Goal: Task Accomplishment & Management: Manage account settings

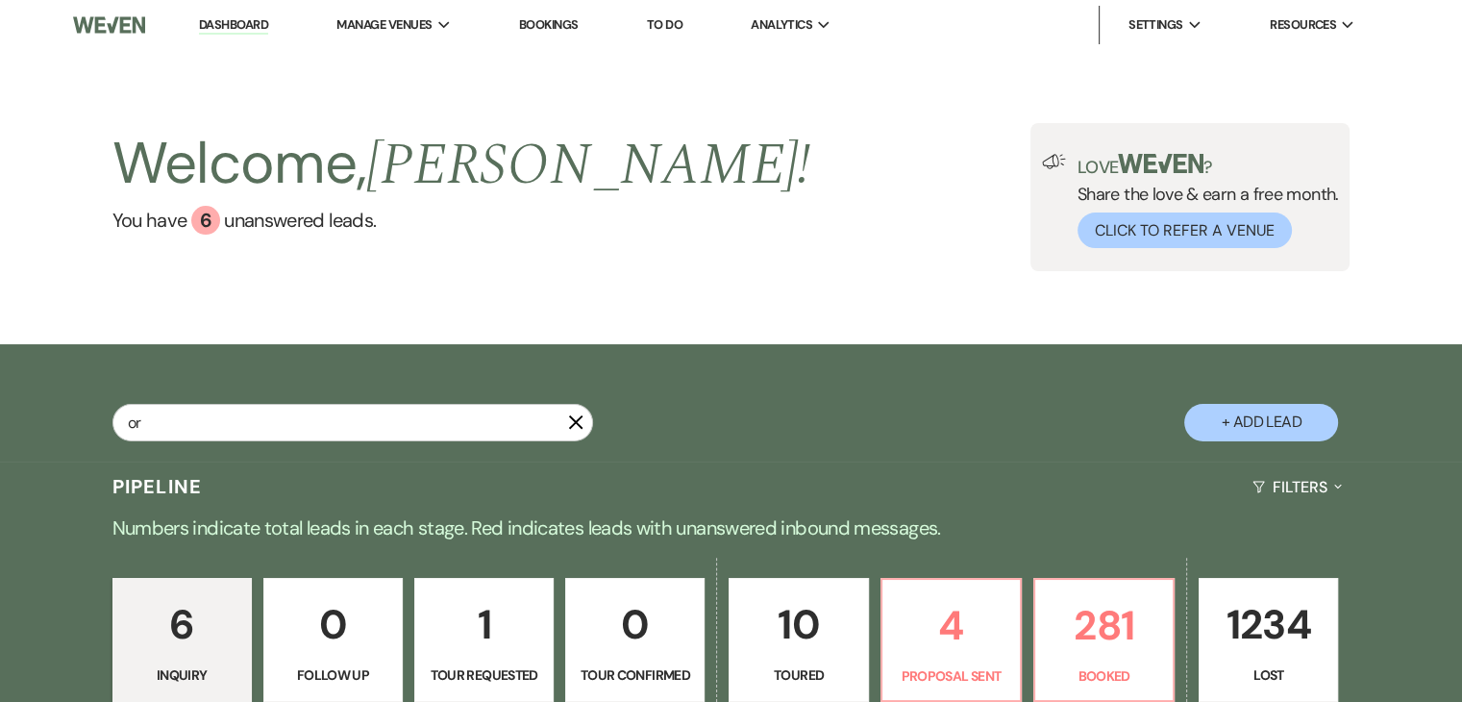
type input "orn"
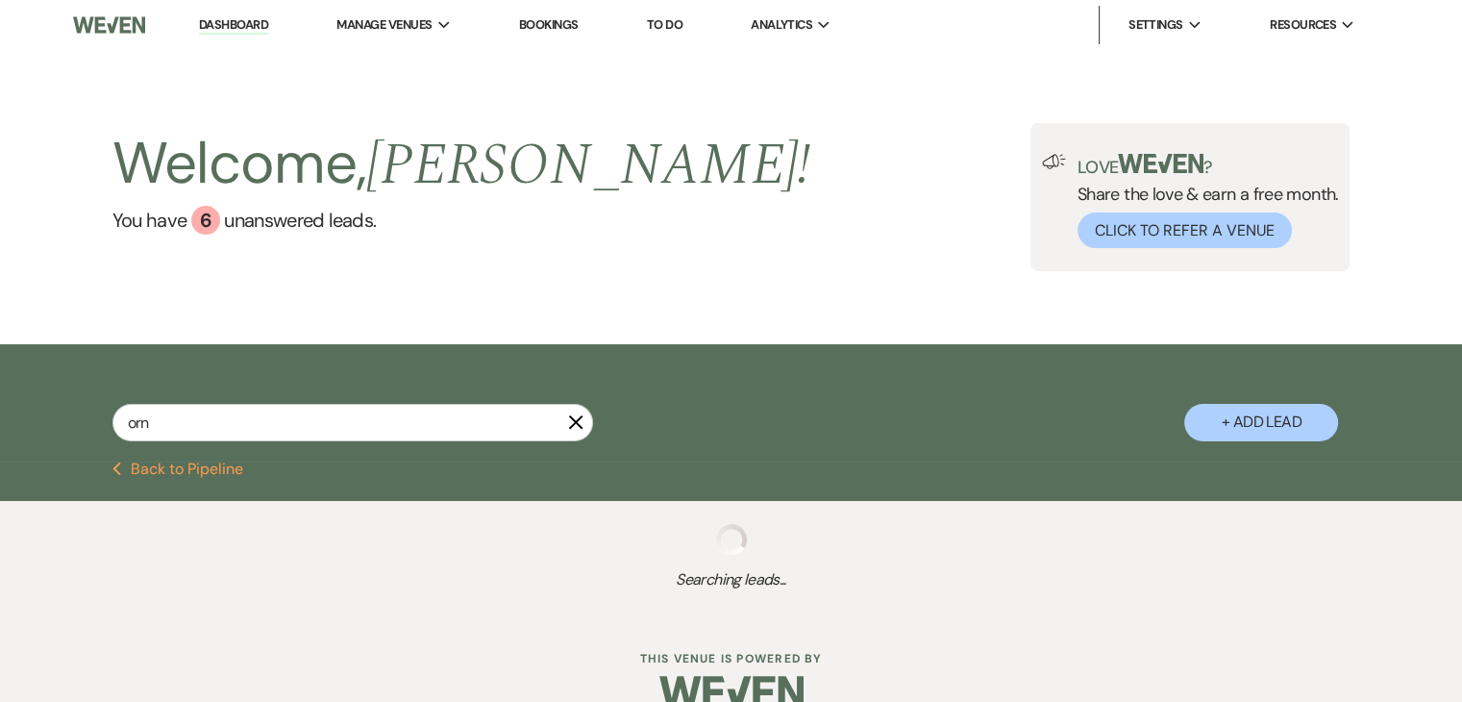
select select "8"
select select "2"
select select "8"
select select "5"
select select "8"
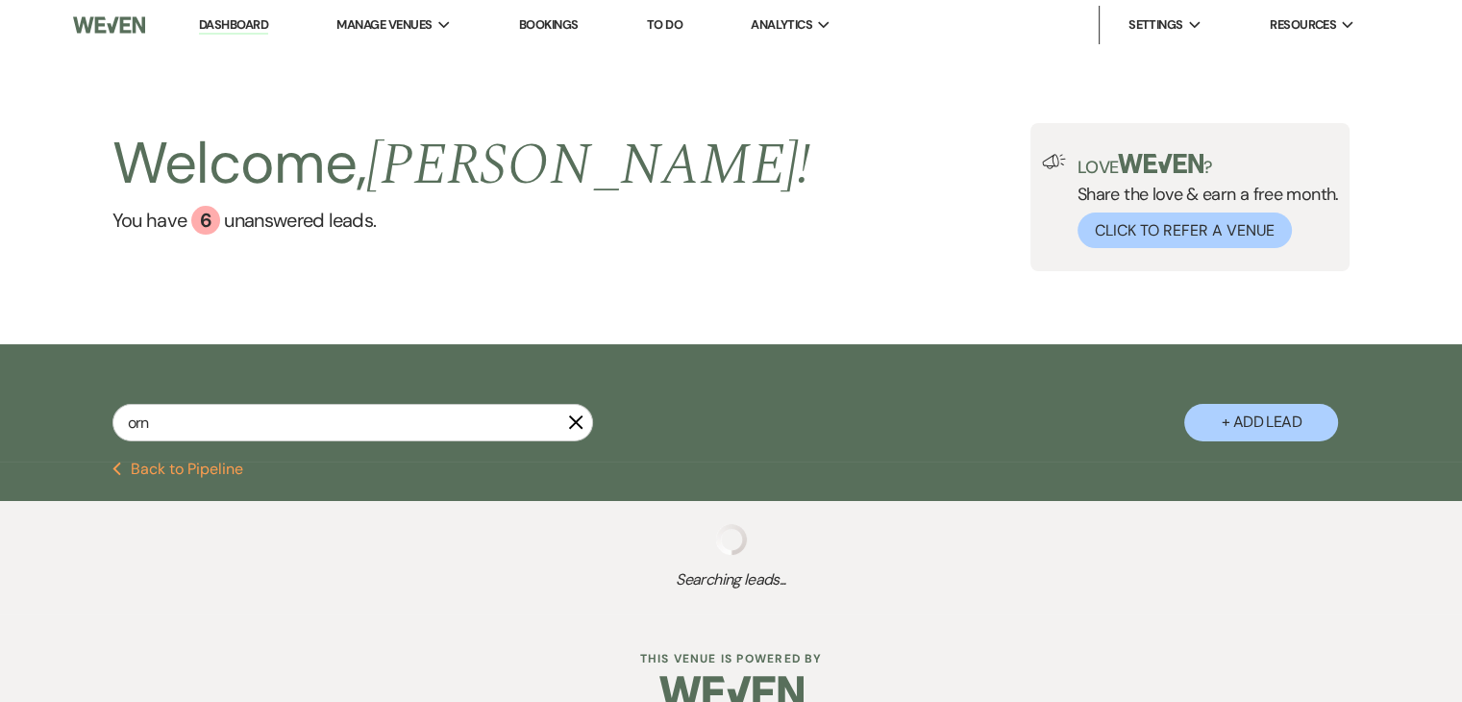
select select "5"
select select "8"
select select "5"
type input "[PERSON_NAME]"
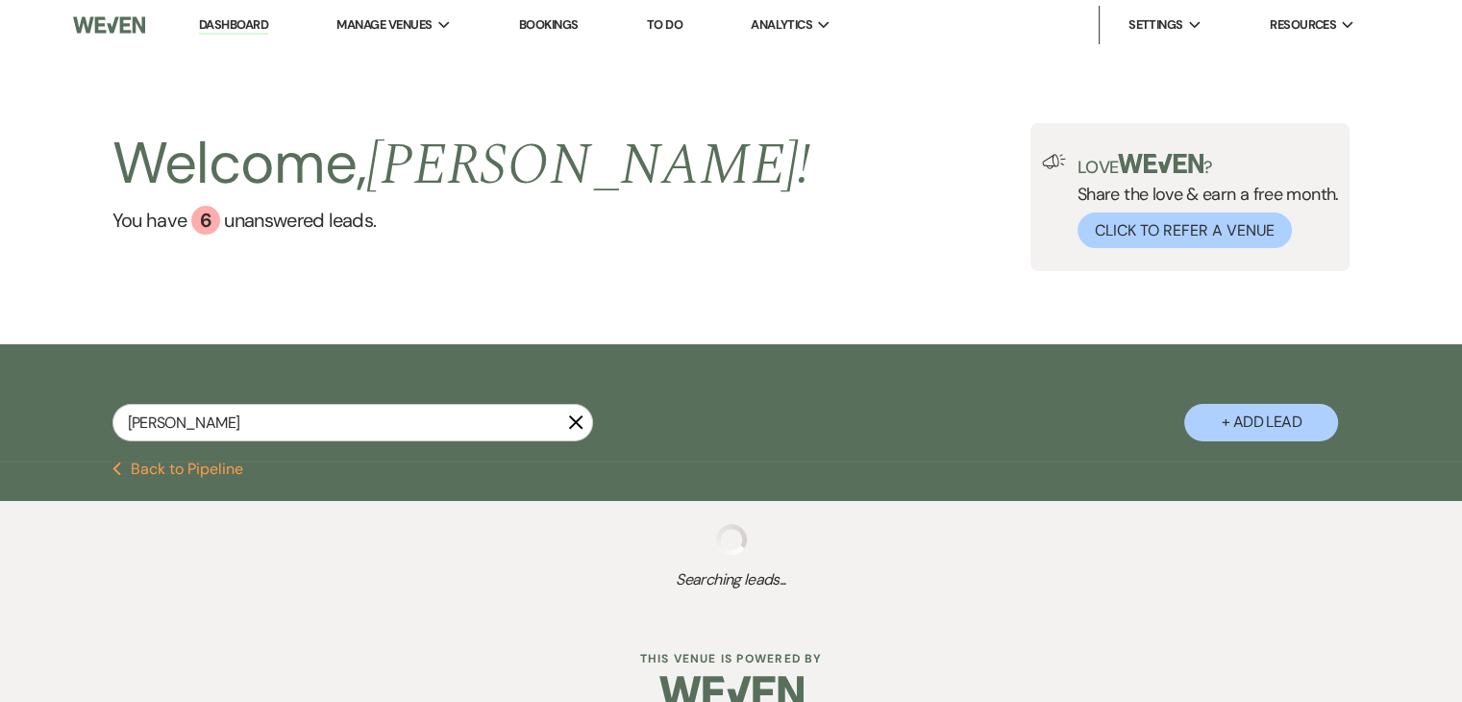
select select "8"
select select "2"
select select "8"
select select "5"
select select "8"
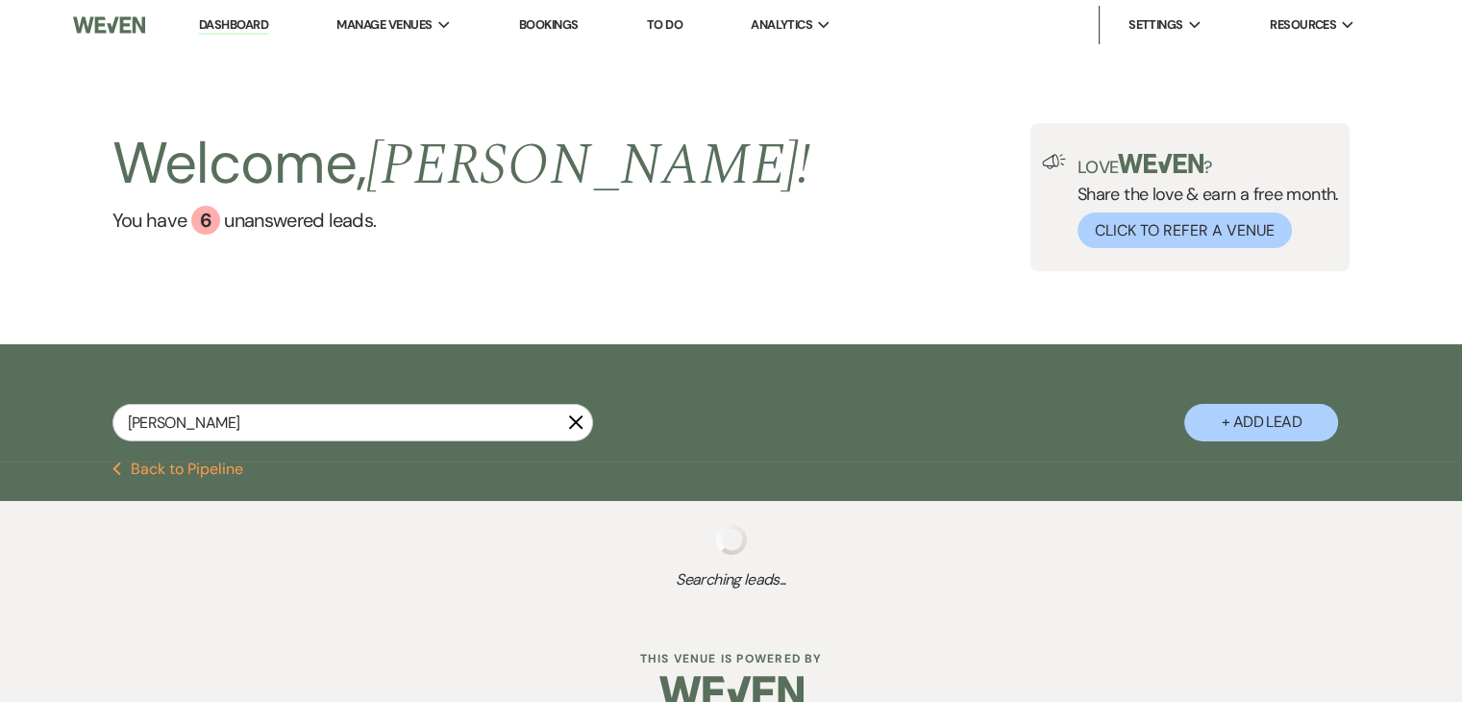
select select "5"
select select "8"
select select "5"
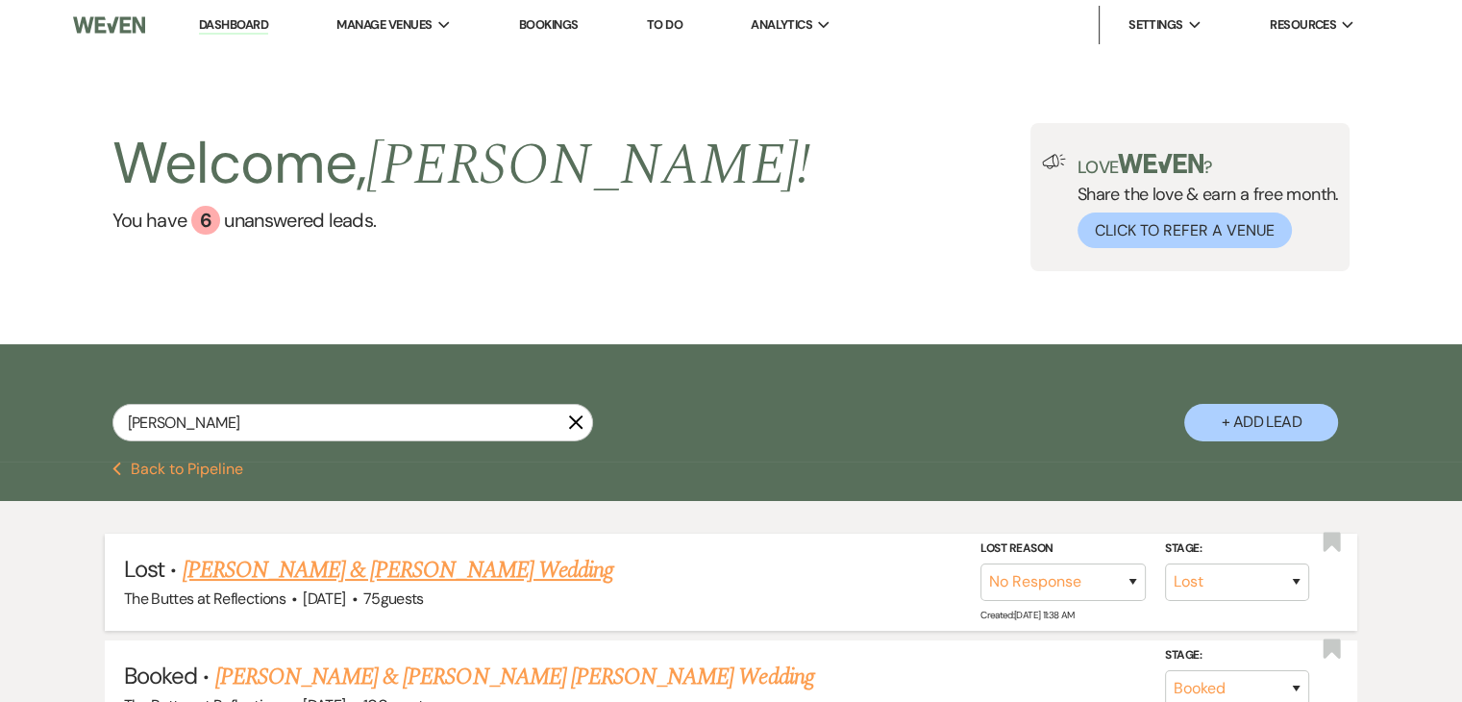
scroll to position [96, 0]
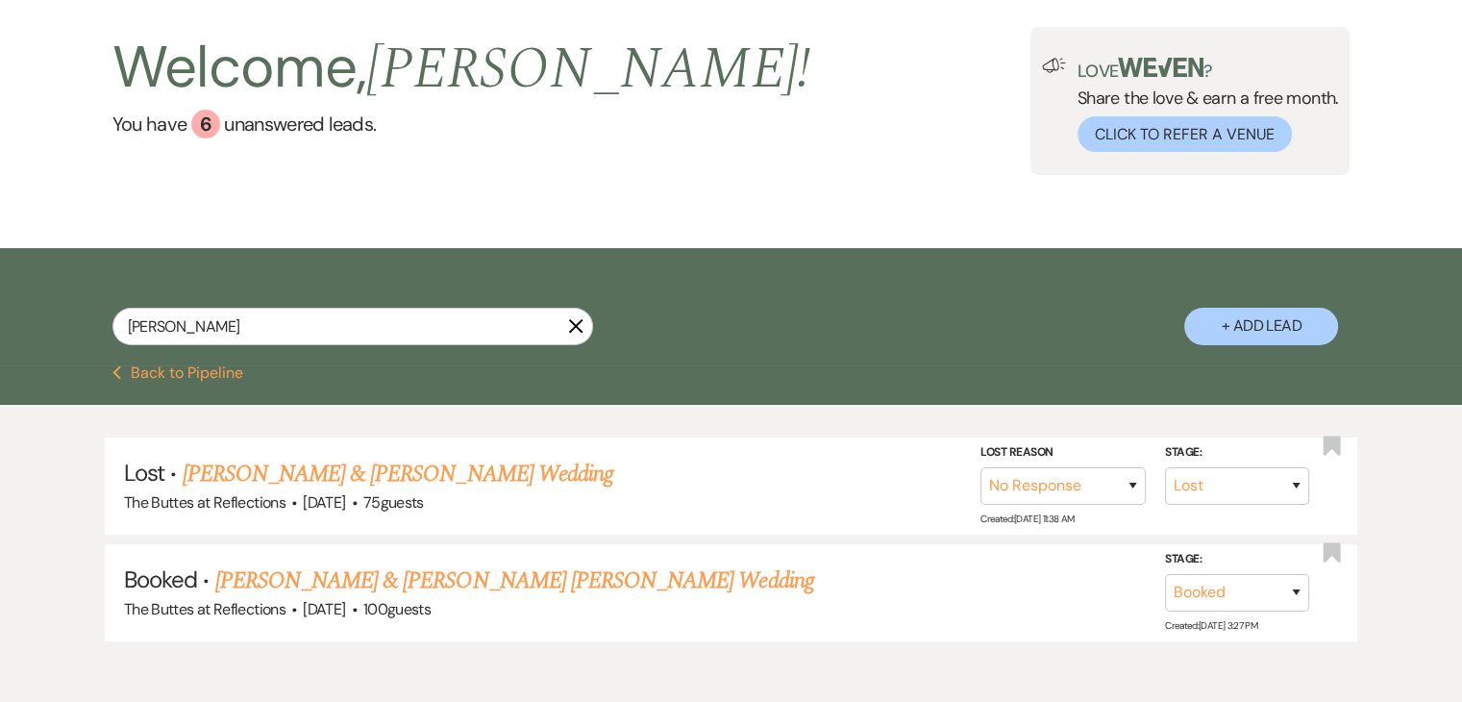
type input "[PERSON_NAME]"
